Goal: Transaction & Acquisition: Download file/media

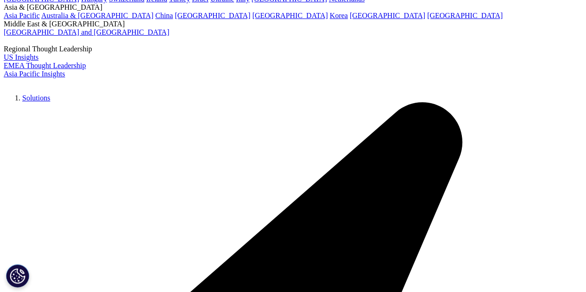
scroll to position [628, 547]
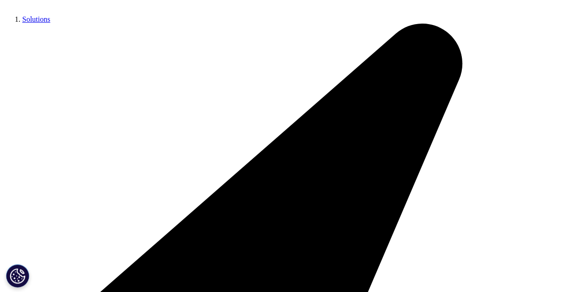
scroll to position [300, 0]
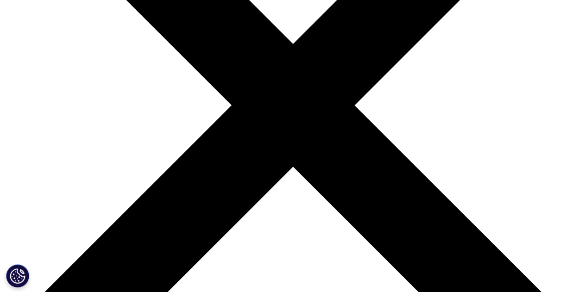
scroll to position [198, 0]
